Goal: Task Accomplishment & Management: Manage account settings

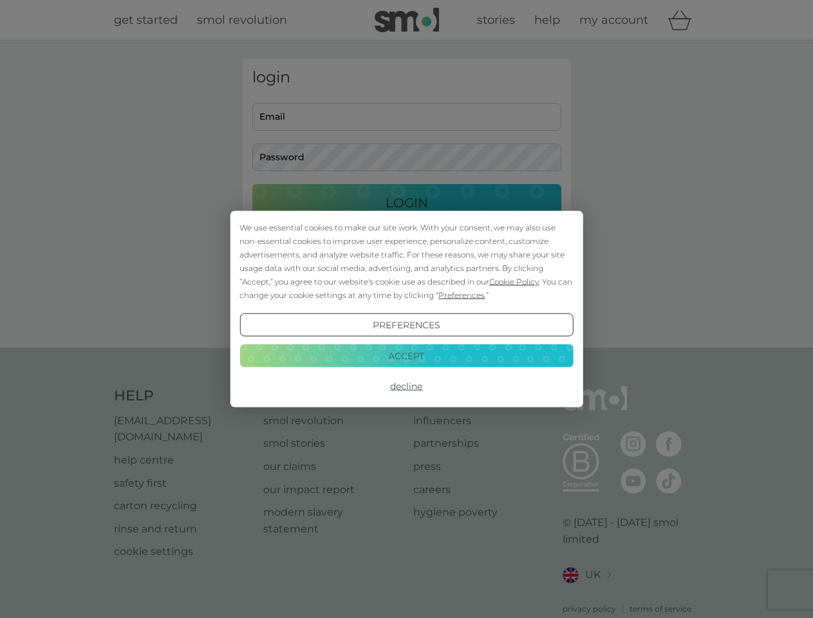
click at [514, 281] on span "Cookie Policy" at bounding box center [514, 282] width 50 height 10
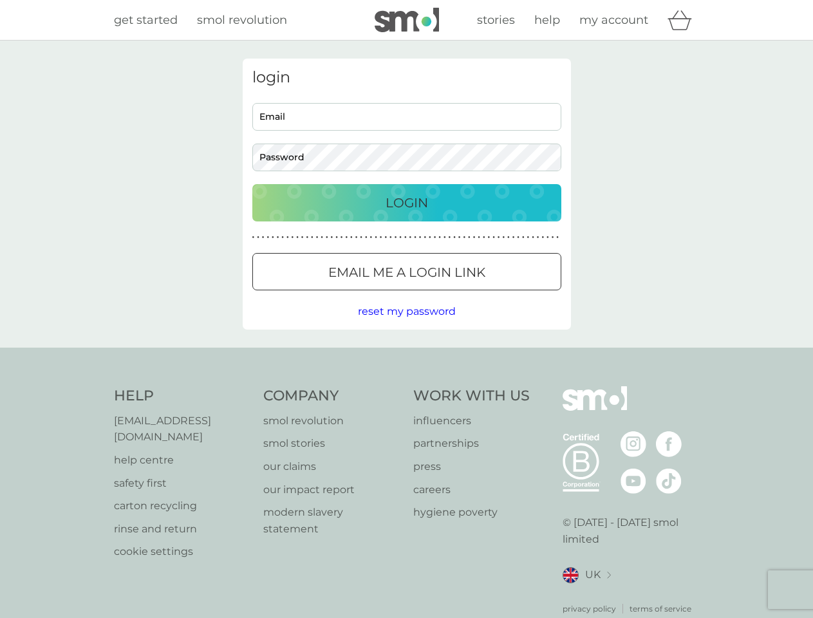
click at [460, 295] on div "login Email Password Login ● ● ● ● ● ● ● ● ● ● ● ● ● ● ● ● ● ● ● ● ● ● ● ● ● ● …" at bounding box center [407, 194] width 328 height 271
click at [406, 325] on div "login Email Password Login ● ● ● ● ● ● ● ● ● ● ● ● ● ● ● ● ● ● ● ● ● ● ● ● ● ● …" at bounding box center [407, 194] width 328 height 271
click at [406, 386] on div "Help [EMAIL_ADDRESS][DOMAIN_NAME] help centre safety first carton recycling rin…" at bounding box center [407, 500] width 586 height 228
click at [406, 355] on div "Help [EMAIL_ADDRESS][DOMAIN_NAME] help centre safety first carton recycling rin…" at bounding box center [406, 501] width 813 height 306
